Goal: Submit feedback/report problem

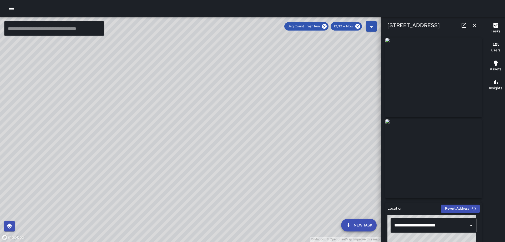
click at [474, 25] on icon "button" at bounding box center [475, 25] width 6 height 6
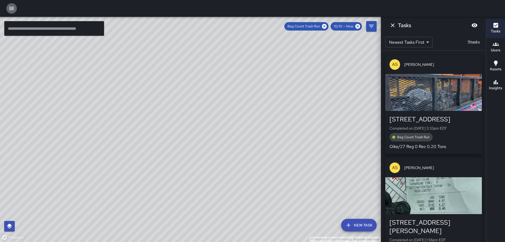
click at [10, 10] on icon "button" at bounding box center [11, 8] width 5 height 3
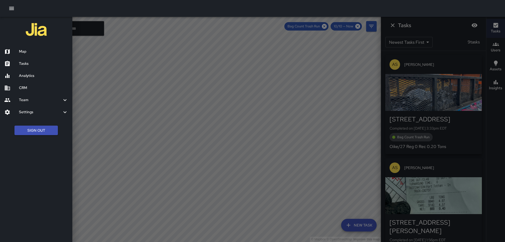
click at [23, 53] on h6 "Map" at bounding box center [43, 52] width 49 height 6
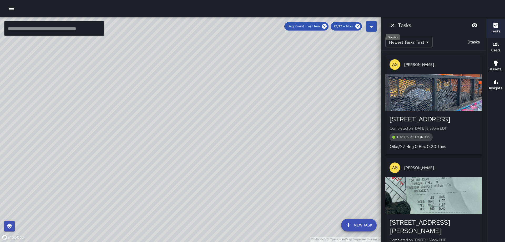
click at [393, 23] on icon "Dismiss" at bounding box center [393, 25] width 6 height 6
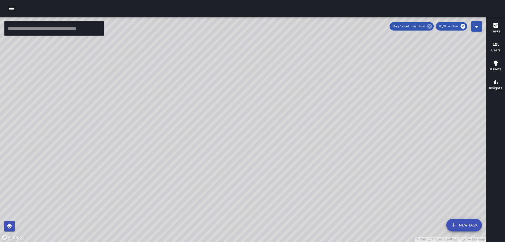
click at [431, 26] on icon at bounding box center [430, 26] width 6 height 6
click at [461, 27] on icon at bounding box center [463, 26] width 6 height 6
drag, startPoint x: 315, startPoint y: 123, endPoint x: 348, endPoint y: 122, distance: 32.9
click at [348, 122] on div "© Mapbox © OpenStreetMap Improve this map" at bounding box center [243, 129] width 486 height 225
drag, startPoint x: 322, startPoint y: 94, endPoint x: 377, endPoint y: 34, distance: 82.5
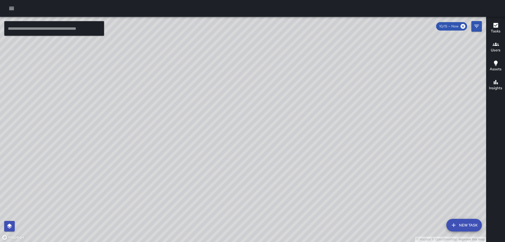
click at [377, 34] on div "© Mapbox © OpenStreetMap Improve this map" at bounding box center [243, 129] width 486 height 225
click at [498, 23] on icon "button" at bounding box center [496, 25] width 5 height 5
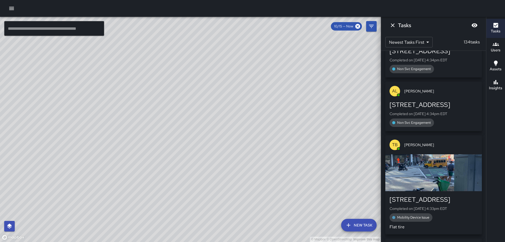
scroll to position [158, 0]
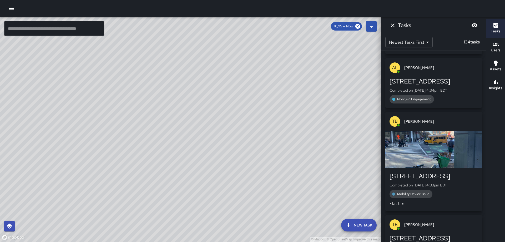
click at [429, 152] on div "button" at bounding box center [434, 149] width 97 height 37
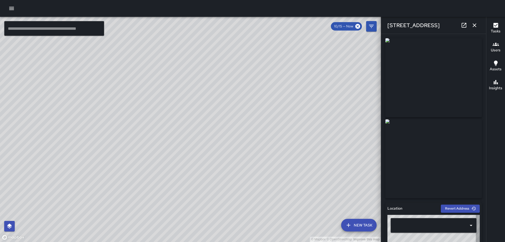
type input "**********"
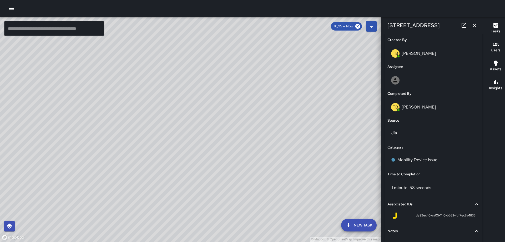
scroll to position [317, 0]
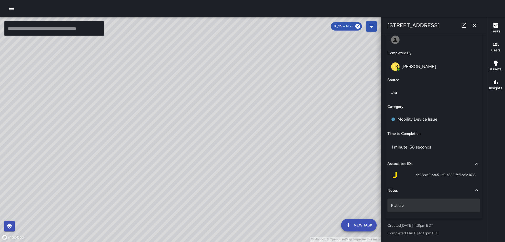
click at [407, 204] on p "Flat tire" at bounding box center [433, 205] width 85 height 5
type textarea "**********"
click at [473, 25] on icon "button" at bounding box center [475, 25] width 6 height 6
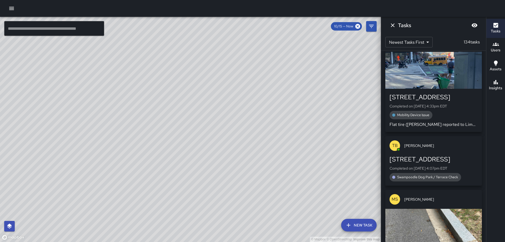
scroll to position [290, 0]
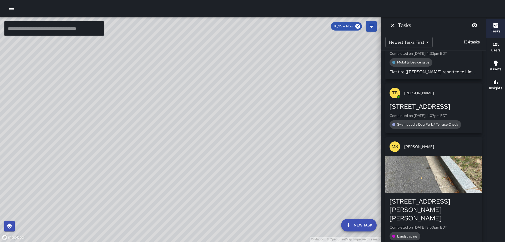
click at [431, 179] on div "button" at bounding box center [434, 174] width 97 height 37
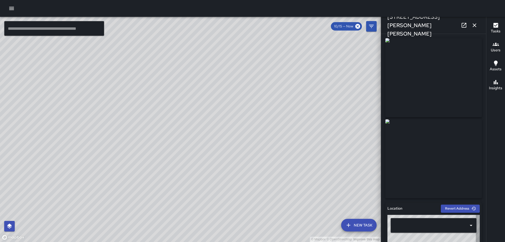
type input "**********"
drag, startPoint x: 476, startPoint y: 21, endPoint x: 473, endPoint y: 30, distance: 9.4
click at [476, 21] on button "button" at bounding box center [475, 25] width 11 height 11
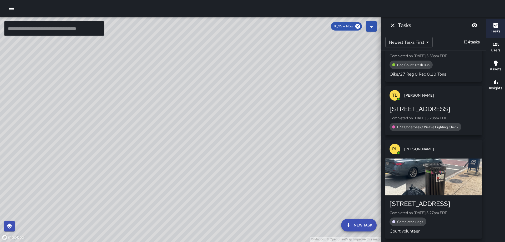
scroll to position [842, 0]
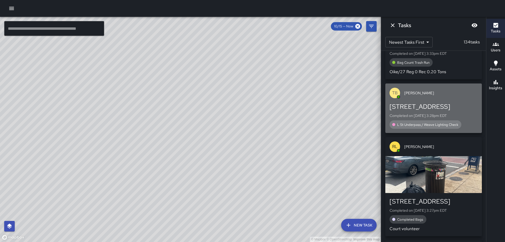
click at [443, 102] on div "[STREET_ADDRESS]" at bounding box center [434, 106] width 88 height 8
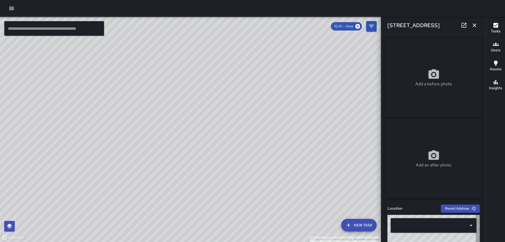
type input "**********"
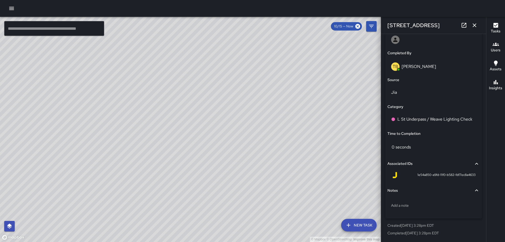
scroll to position [0, 0]
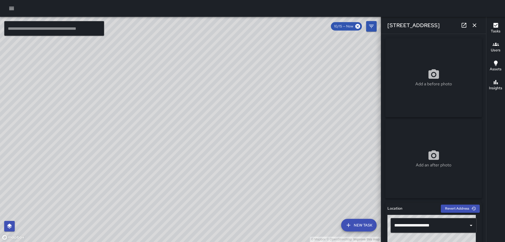
click at [473, 25] on icon "button" at bounding box center [475, 25] width 6 height 6
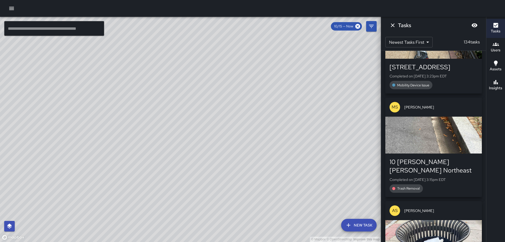
scroll to position [1079, 0]
click at [427, 124] on div "button" at bounding box center [434, 135] width 97 height 37
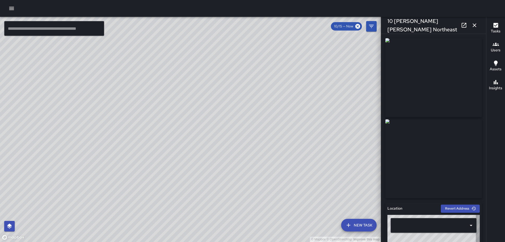
type input "**********"
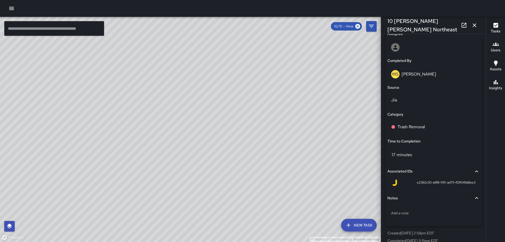
scroll to position [317, 0]
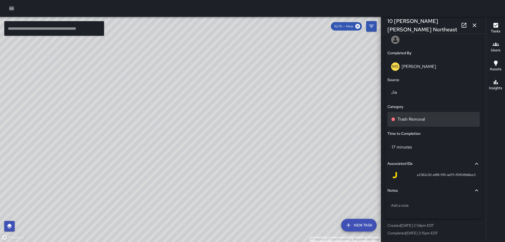
click at [417, 120] on p "Trash Removal" at bounding box center [412, 119] width 28 height 6
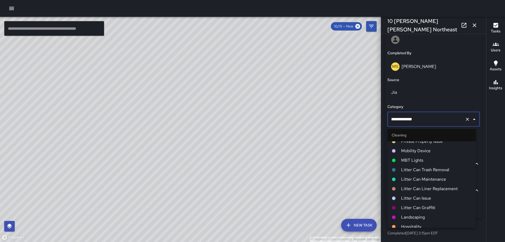
scroll to position [132, 0]
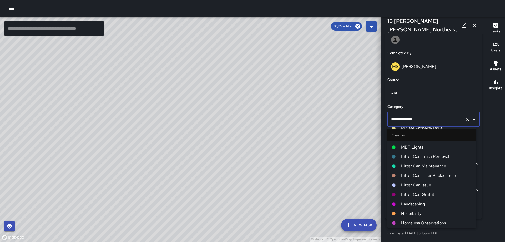
click at [420, 202] on span "Landscaping" at bounding box center [436, 204] width 71 height 6
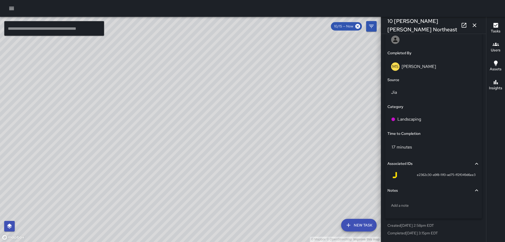
click at [472, 24] on icon "button" at bounding box center [475, 25] width 6 height 6
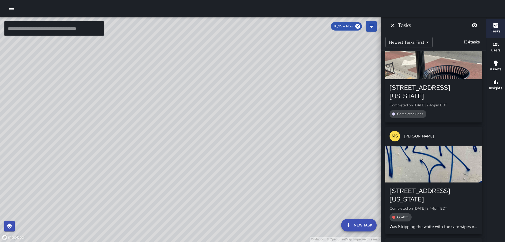
scroll to position [1474, 0]
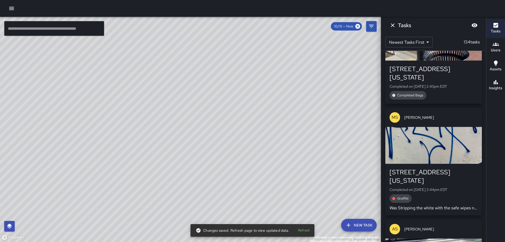
click at [422, 137] on div "button" at bounding box center [434, 145] width 97 height 37
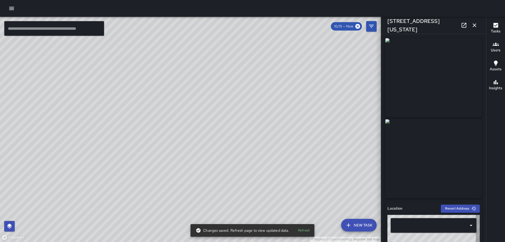
type input "**********"
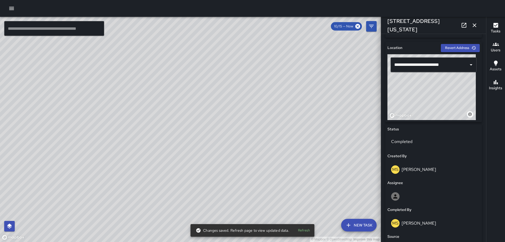
scroll to position [322, 0]
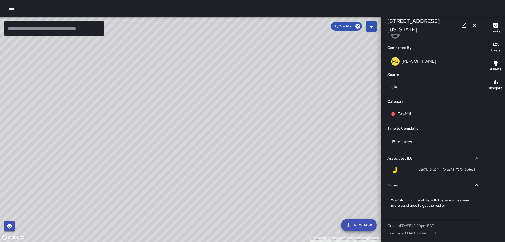
click at [475, 25] on icon "button" at bounding box center [475, 25] width 6 height 6
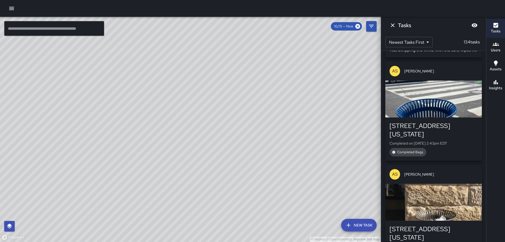
scroll to position [1684, 0]
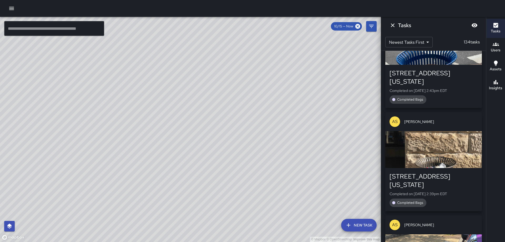
click at [433, 131] on div "button" at bounding box center [434, 149] width 97 height 37
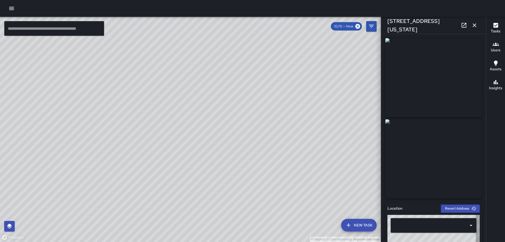
type input "**********"
click at [474, 26] on icon "button" at bounding box center [475, 25] width 6 height 6
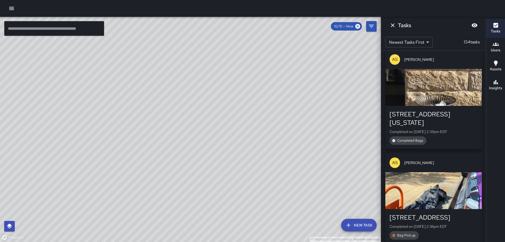
scroll to position [1763, 0]
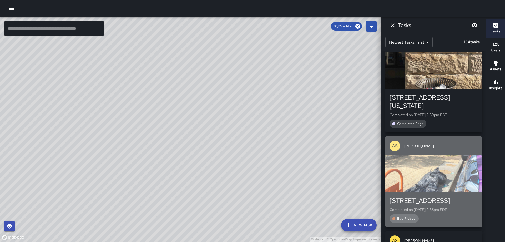
click at [438, 166] on div "button" at bounding box center [434, 173] width 97 height 37
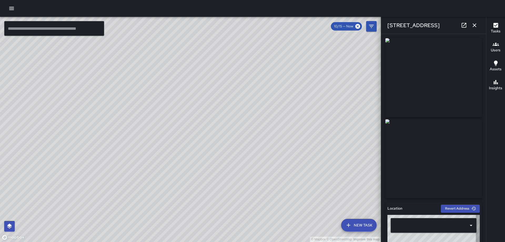
type input "**********"
click at [473, 23] on icon "button" at bounding box center [475, 25] width 6 height 6
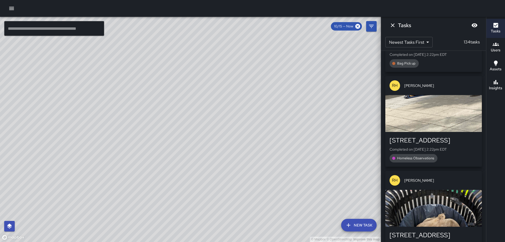
scroll to position [2290, 0]
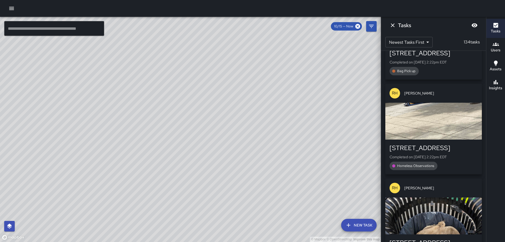
click at [435, 113] on div "button" at bounding box center [434, 121] width 97 height 37
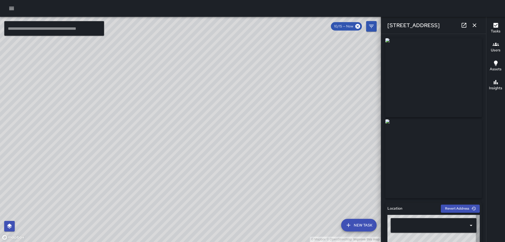
type input "**********"
click at [475, 24] on icon "button" at bounding box center [475, 25] width 6 height 6
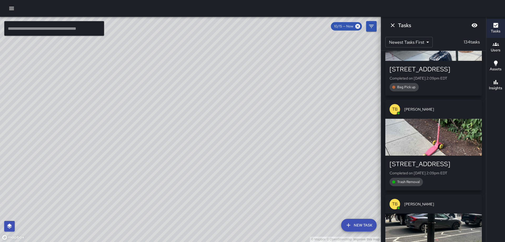
scroll to position [2842, 0]
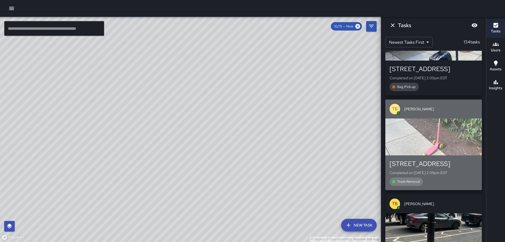
click at [443, 124] on div "button" at bounding box center [434, 136] width 97 height 37
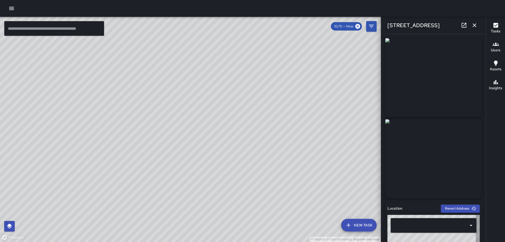
type input "**********"
click at [476, 27] on icon "button" at bounding box center [475, 25] width 4 height 4
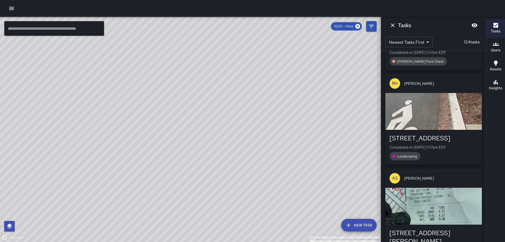
scroll to position [3474, 0]
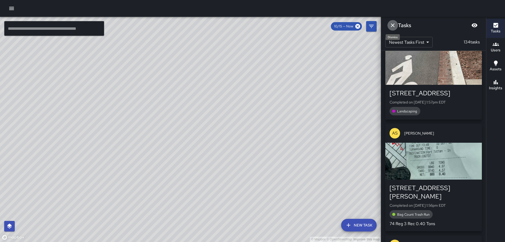
click at [394, 24] on icon "Dismiss" at bounding box center [393, 25] width 4 height 4
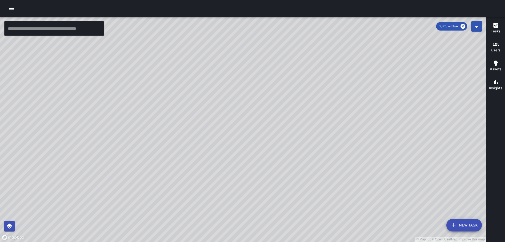
click at [11, 7] on icon "button" at bounding box center [11, 8] width 5 height 3
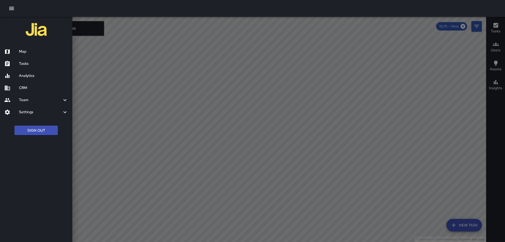
click at [134, 21] on div at bounding box center [252, 121] width 505 height 242
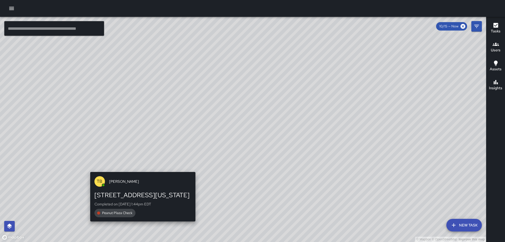
click at [141, 168] on div "© Mapbox © OpenStreetMap Improve this map TB [PERSON_NAME] [STREET_ADDRESS][US_…" at bounding box center [243, 129] width 486 height 225
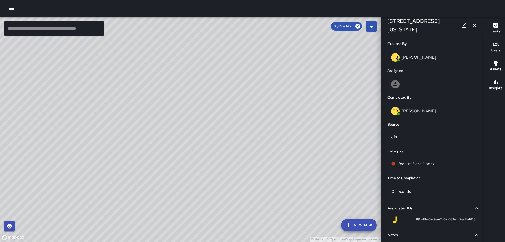
scroll to position [317, 0]
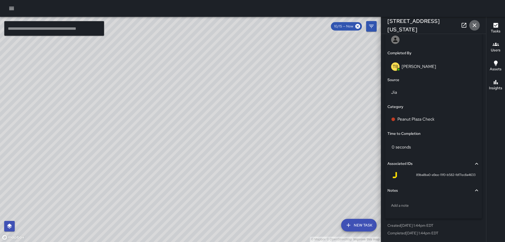
click at [473, 21] on button "button" at bounding box center [475, 25] width 11 height 11
